Goal: Check status: Check status

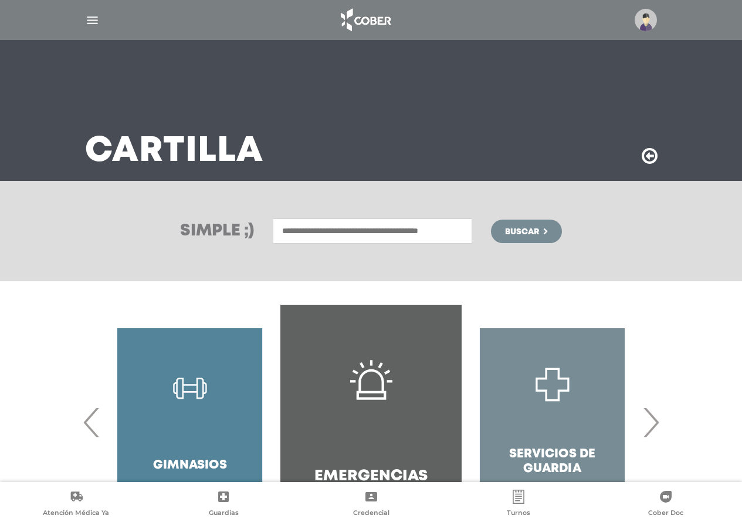
click at [103, 19] on div at bounding box center [371, 20] width 601 height 28
click at [99, 19] on img "button" at bounding box center [92, 20] width 15 height 15
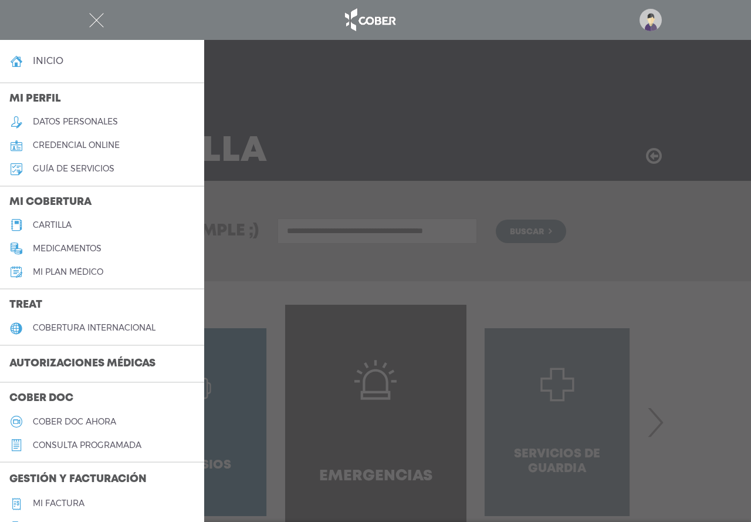
click at [121, 364] on h3 "Autorizaciones médicas" at bounding box center [82, 364] width 165 height 22
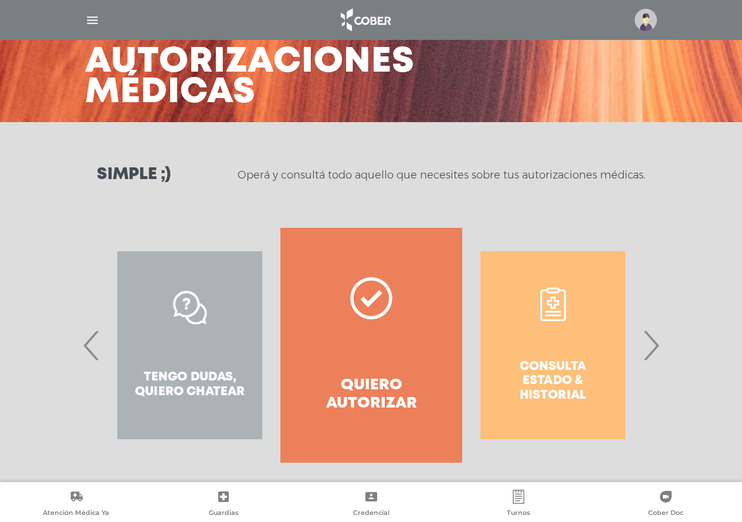
scroll to position [67, 0]
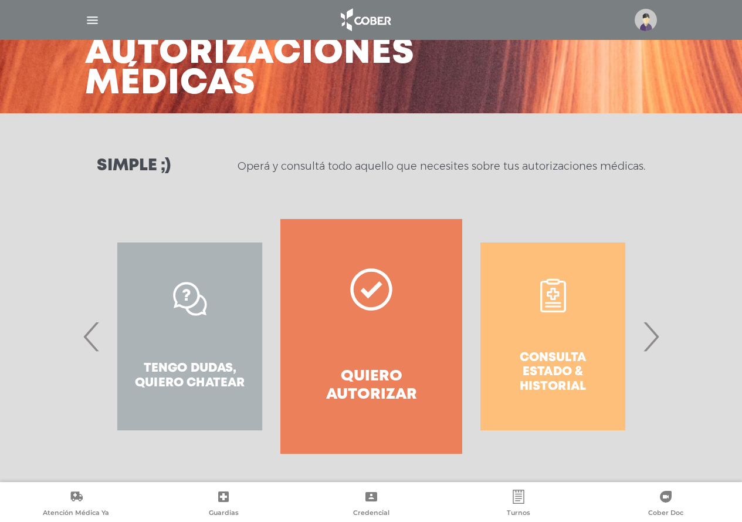
click at [655, 338] on span "›" at bounding box center [650, 335] width 23 height 63
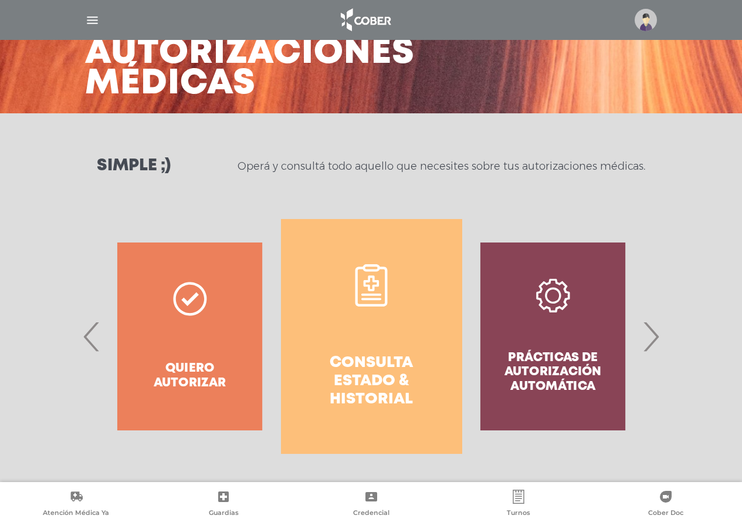
click at [418, 354] on h4 "Consulta estado & historial" at bounding box center [371, 381] width 139 height 55
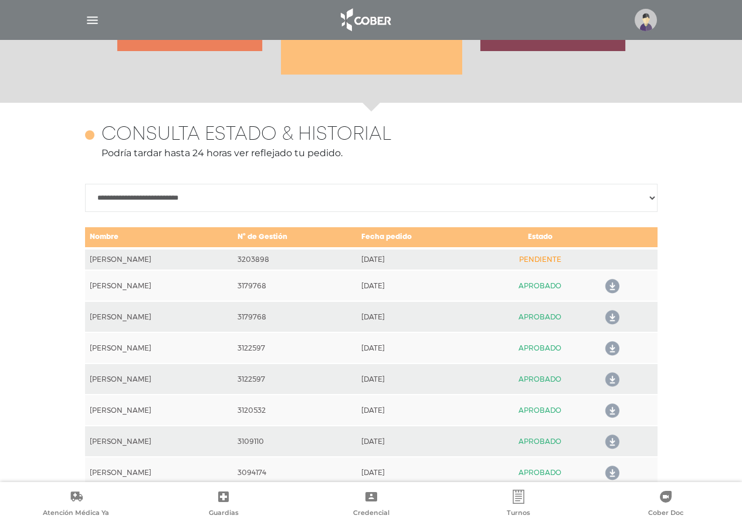
scroll to position [521, 0]
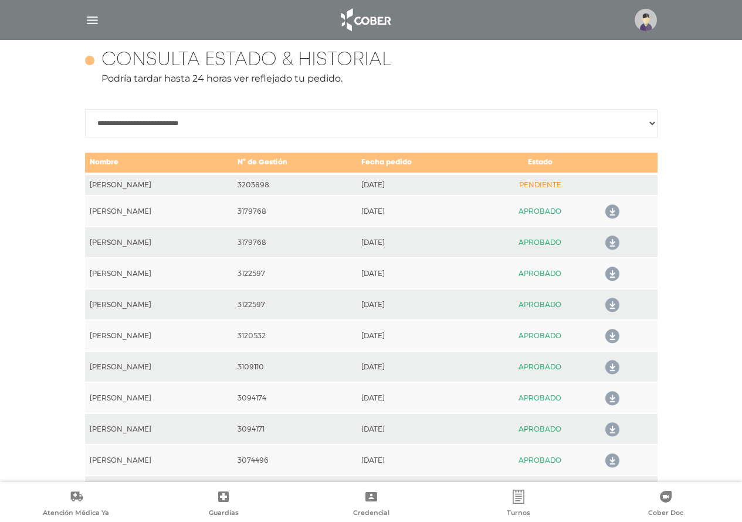
click at [544, 195] on td "PENDIENTE" at bounding box center [540, 185] width 117 height 22
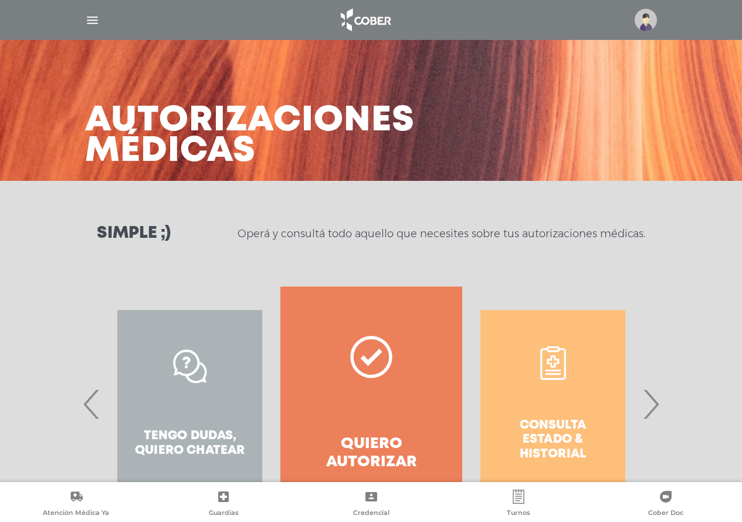
click at [646, 398] on span "›" at bounding box center [650, 403] width 23 height 63
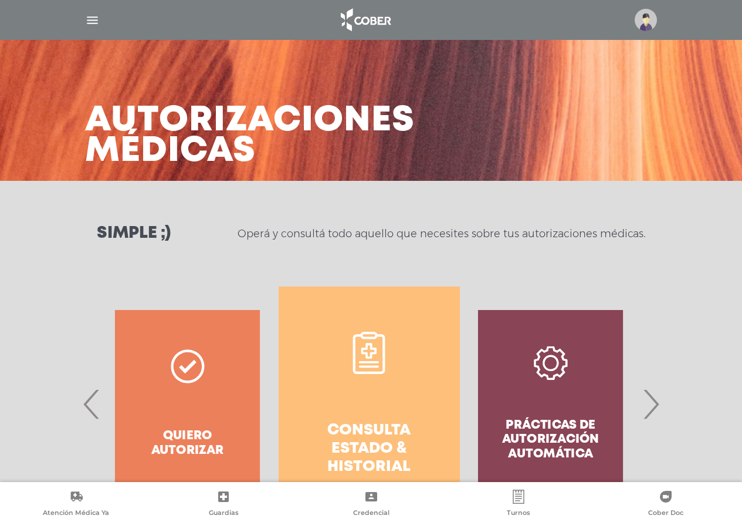
drag, startPoint x: 465, startPoint y: 385, endPoint x: 459, endPoint y: 384, distance: 6.1
click at [460, 385] on div "Prácticas de autorización automática" at bounding box center [550, 403] width 181 height 235
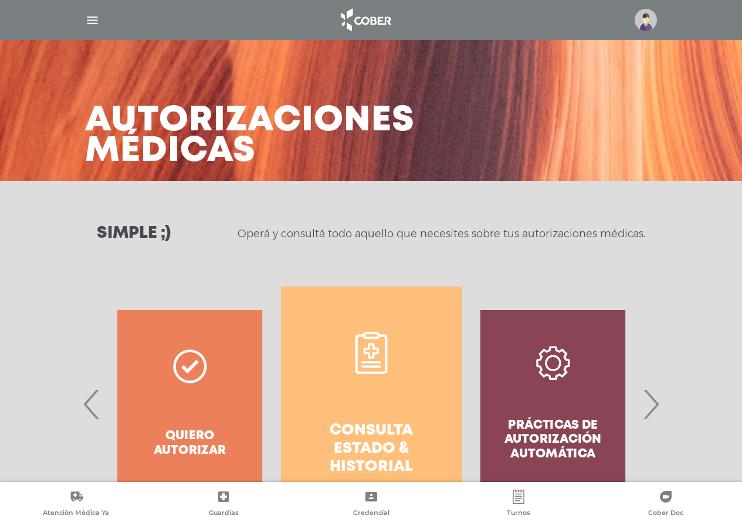
click at [436, 384] on link "Consulta estado & historial" at bounding box center [371, 403] width 181 height 235
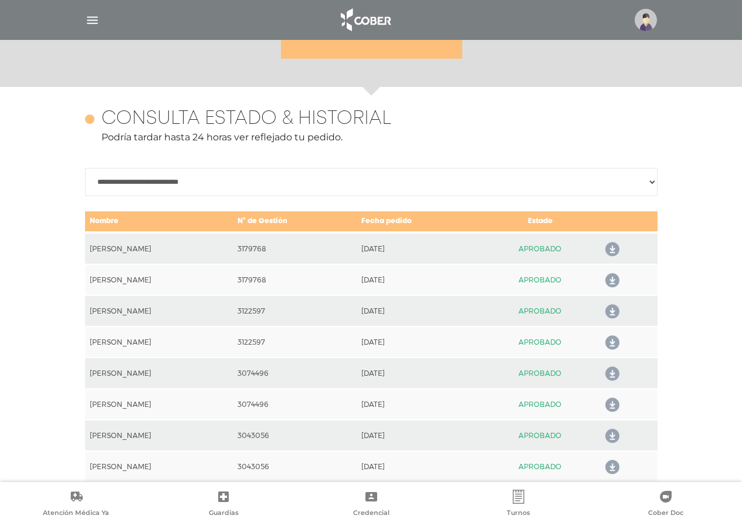
scroll to position [404, 0]
